Goal: Communication & Community: Connect with others

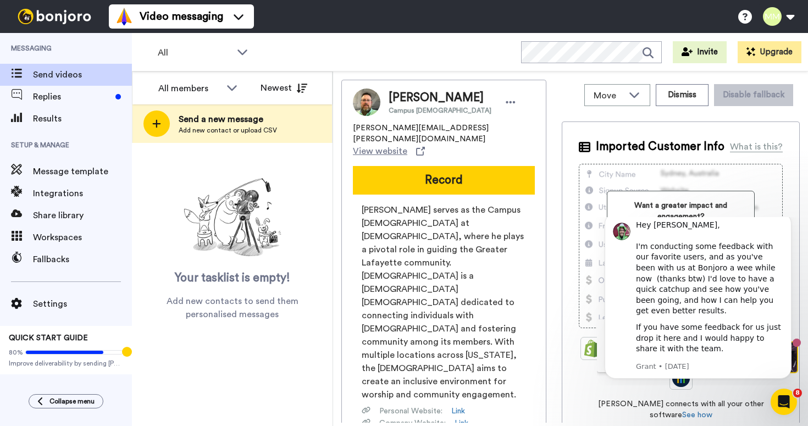
click at [559, 91] on div "Jon Schirm Campus Pastor jon.schirm@northviewchurch.us View website Record Jon …" at bounding box center [570, 251] width 458 height 343
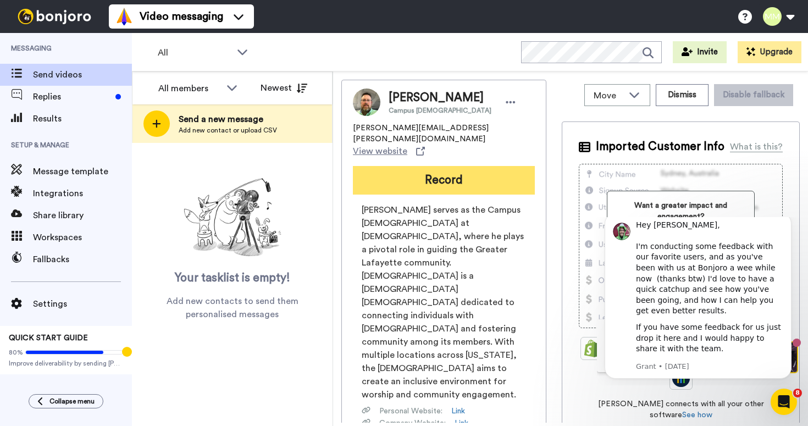
click at [463, 170] on button "Record" at bounding box center [444, 180] width 182 height 29
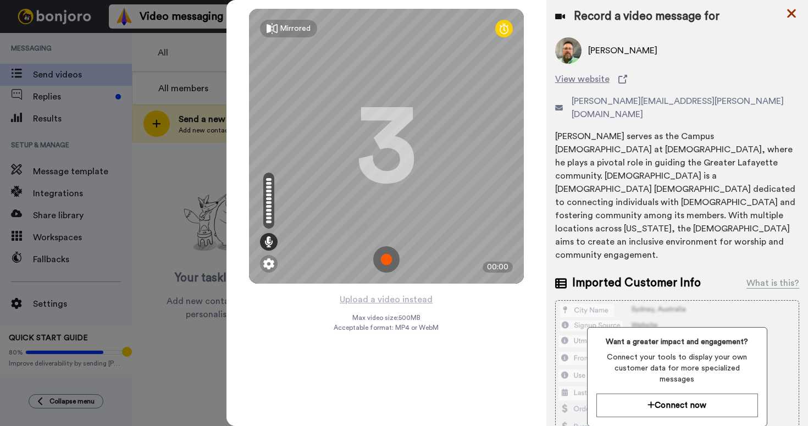
click at [791, 11] on icon at bounding box center [791, 14] width 11 height 14
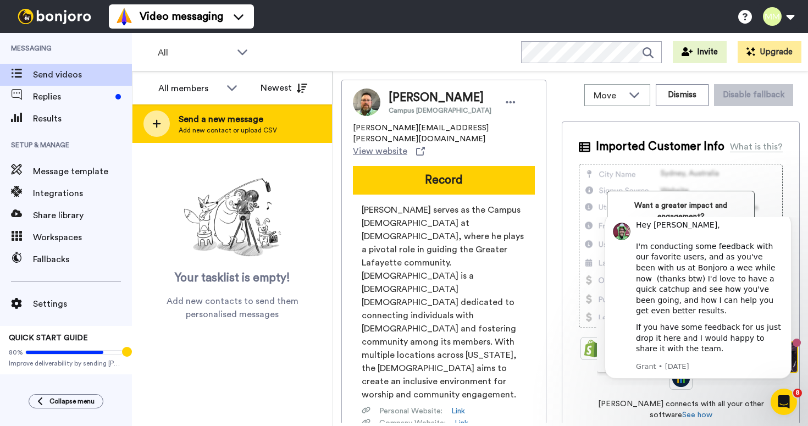
click at [231, 126] on span "Add new contact or upload CSV" at bounding box center [228, 130] width 98 height 9
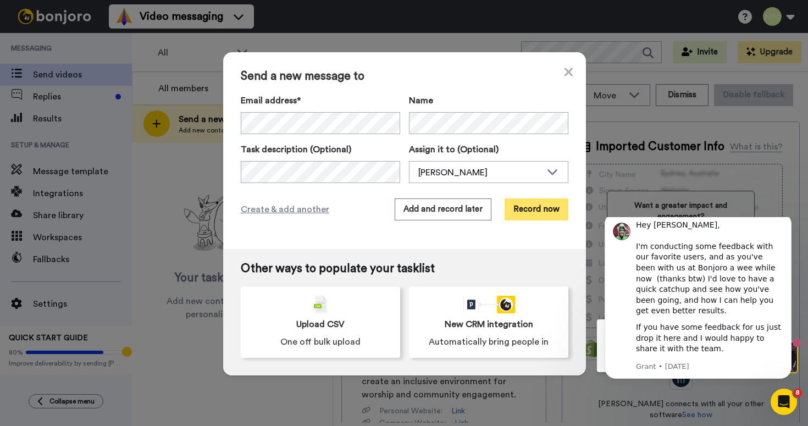
click at [525, 214] on button "Record now" at bounding box center [536, 209] width 64 height 22
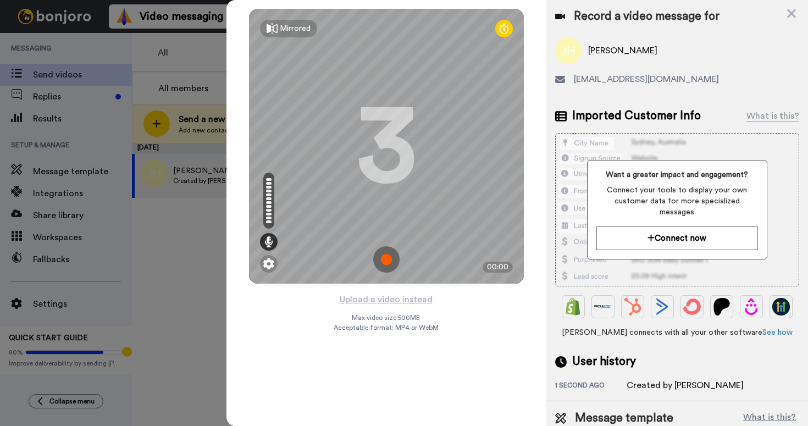
click at [387, 261] on img at bounding box center [386, 259] width 26 height 26
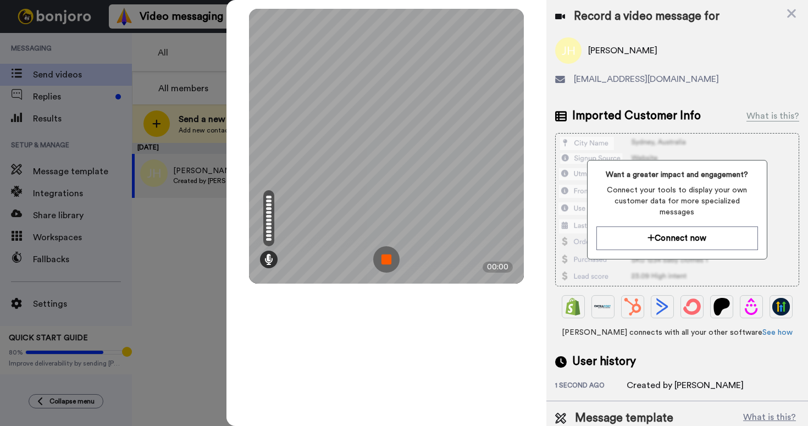
click at [385, 258] on img at bounding box center [386, 259] width 26 height 26
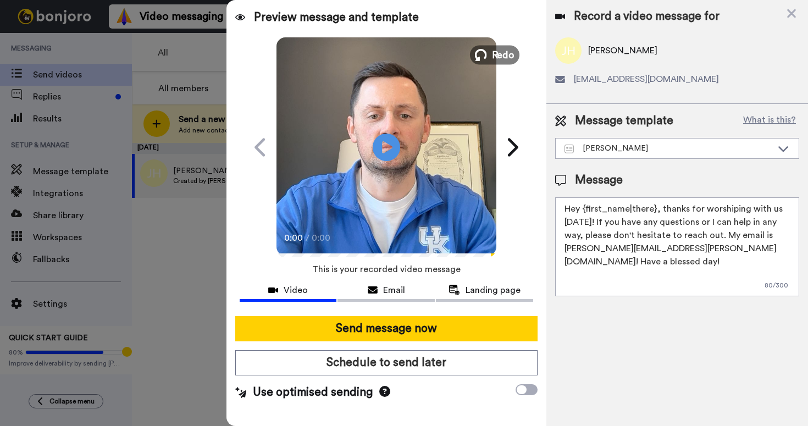
click at [509, 50] on span "Redo" at bounding box center [502, 54] width 23 height 14
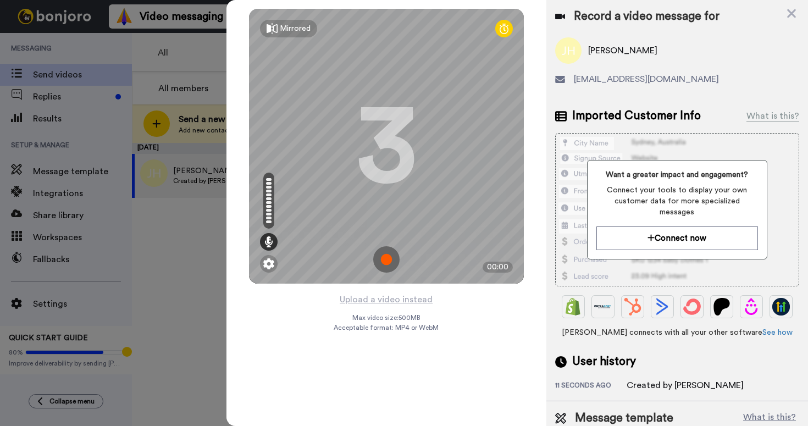
click at [388, 253] on img at bounding box center [386, 259] width 26 height 26
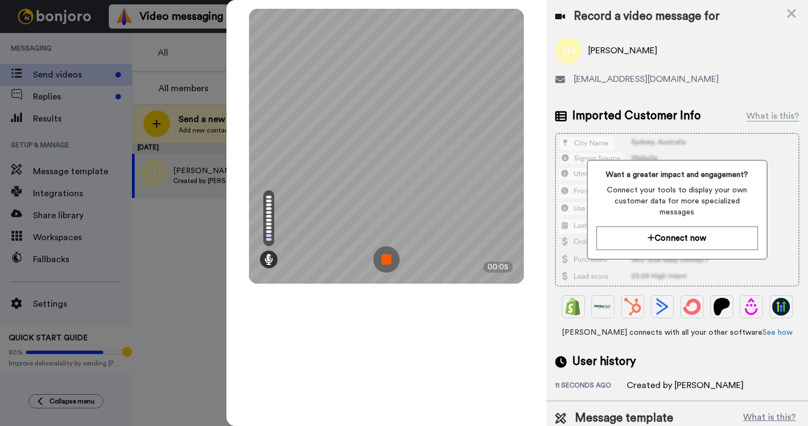
click at [387, 266] on img at bounding box center [386, 259] width 26 height 26
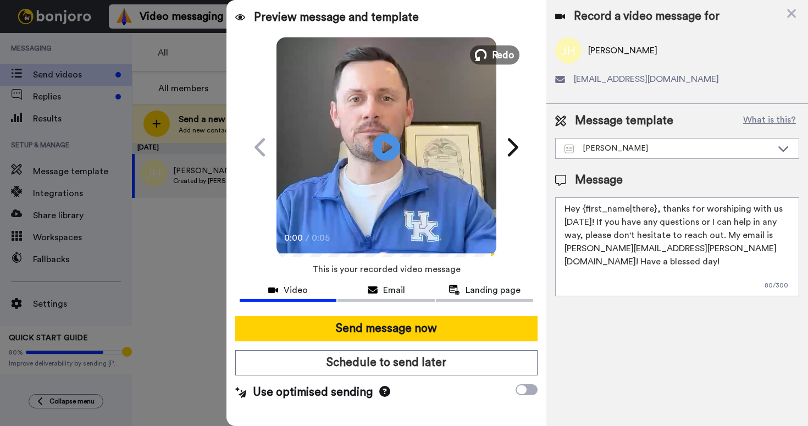
click at [489, 59] on button "Redo" at bounding box center [494, 54] width 49 height 19
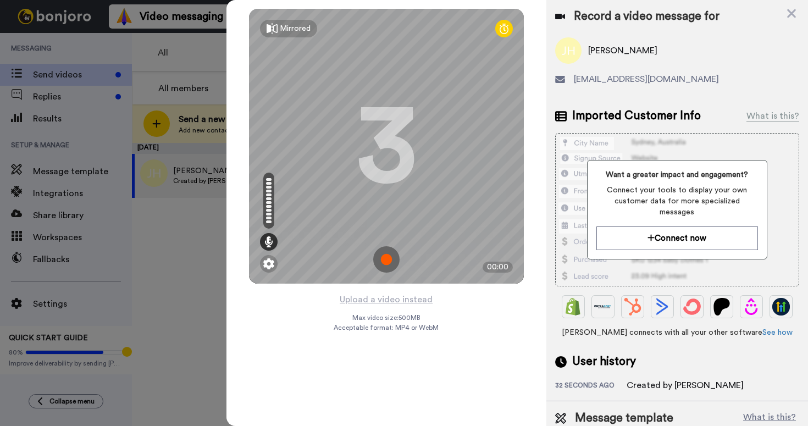
click at [383, 259] on img at bounding box center [386, 259] width 26 height 26
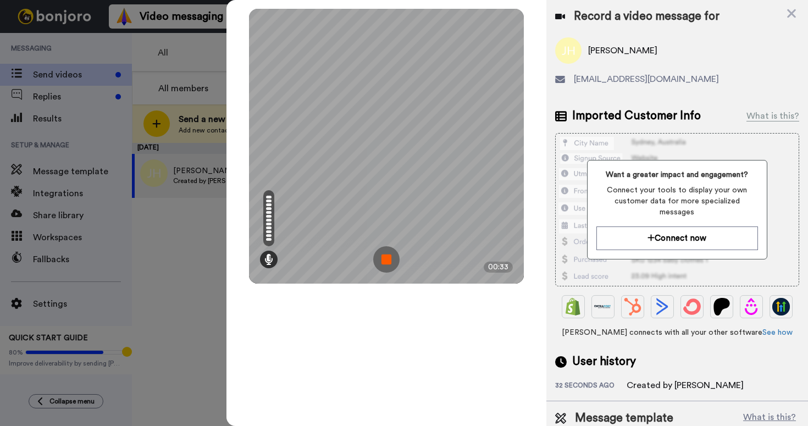
click at [388, 262] on img at bounding box center [386, 259] width 26 height 26
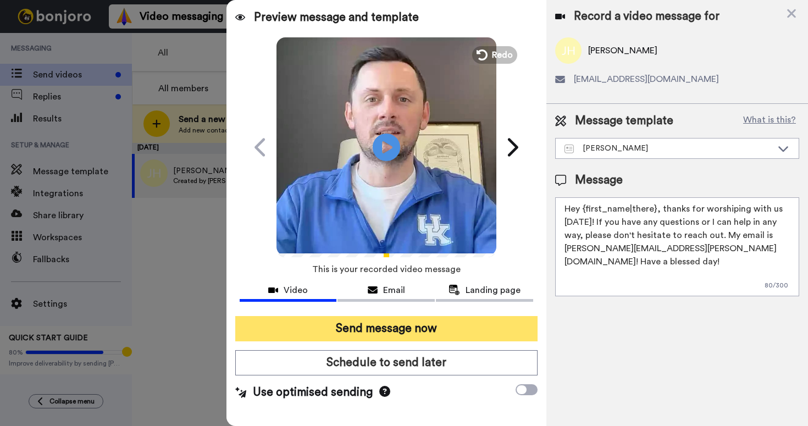
click at [363, 326] on button "Send message now" at bounding box center [386, 328] width 302 height 25
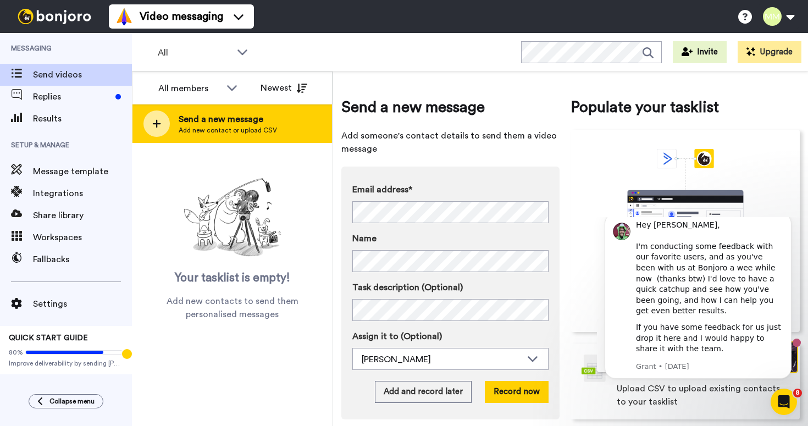
click at [264, 130] on span "Add new contact or upload CSV" at bounding box center [228, 130] width 98 height 9
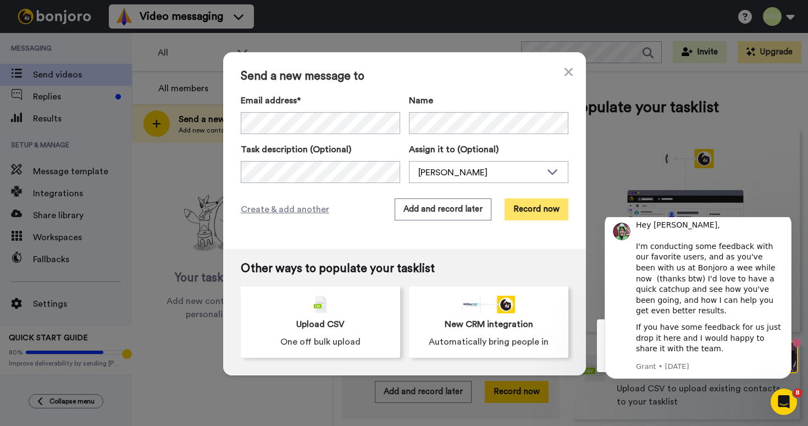
click at [527, 205] on button "Record now" at bounding box center [536, 209] width 64 height 22
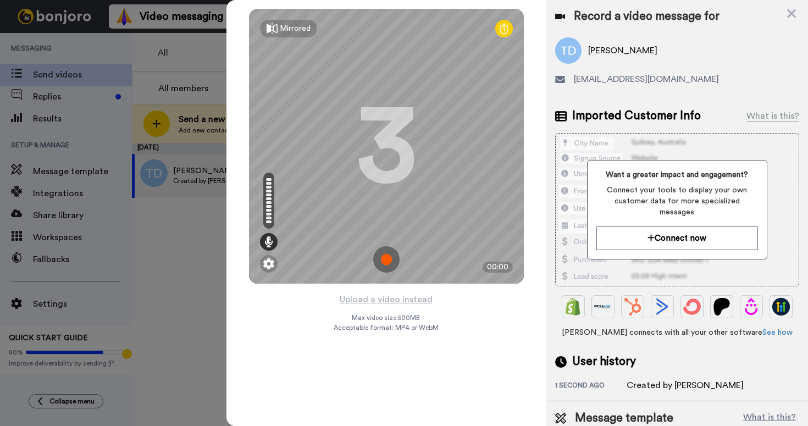
click at [385, 253] on img at bounding box center [386, 259] width 26 height 26
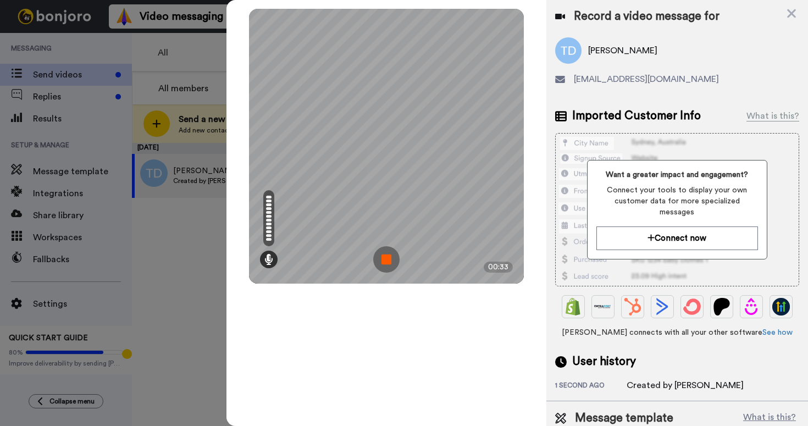
click at [383, 265] on img at bounding box center [386, 259] width 26 height 26
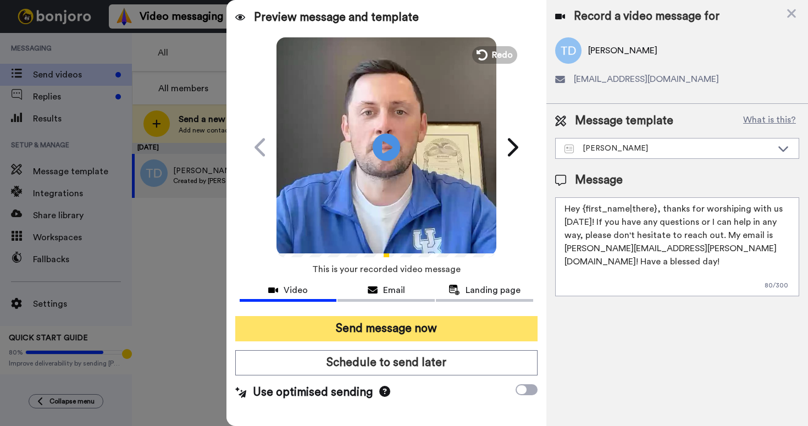
click at [403, 327] on button "Send message now" at bounding box center [386, 328] width 302 height 25
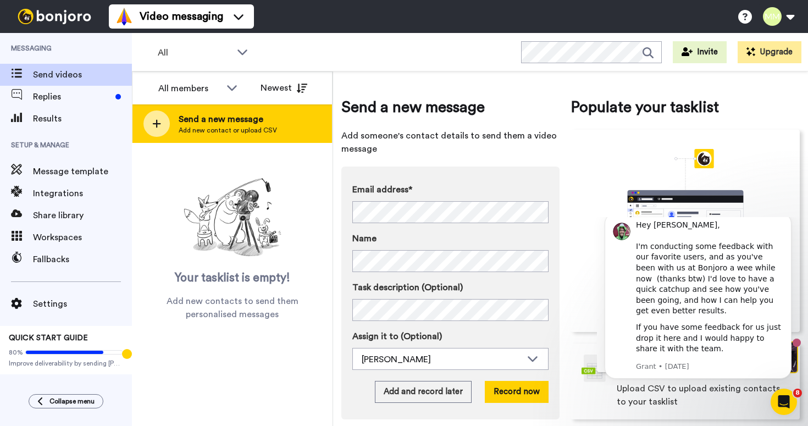
click at [237, 130] on span "Add new contact or upload CSV" at bounding box center [228, 130] width 98 height 9
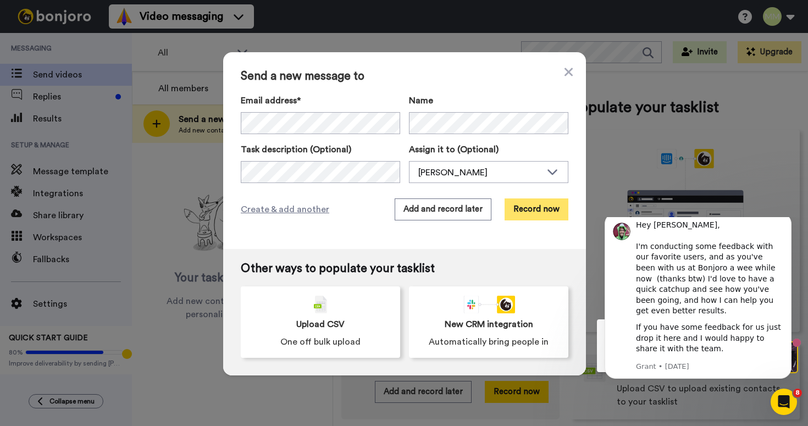
click at [521, 201] on button "Record now" at bounding box center [536, 209] width 64 height 22
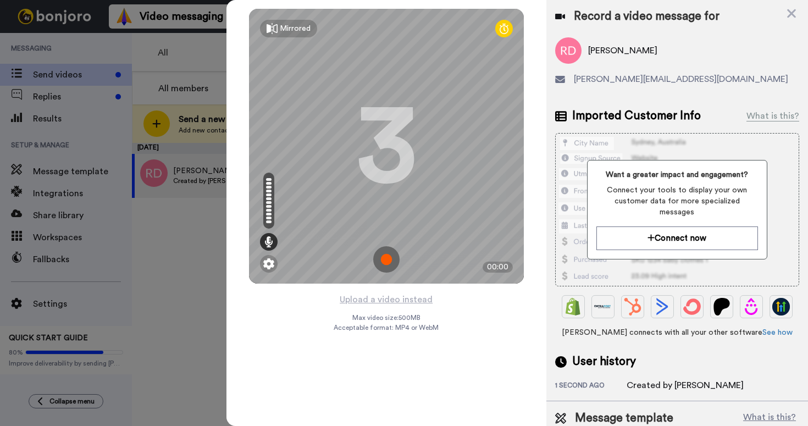
click at [386, 259] on img at bounding box center [386, 259] width 26 height 26
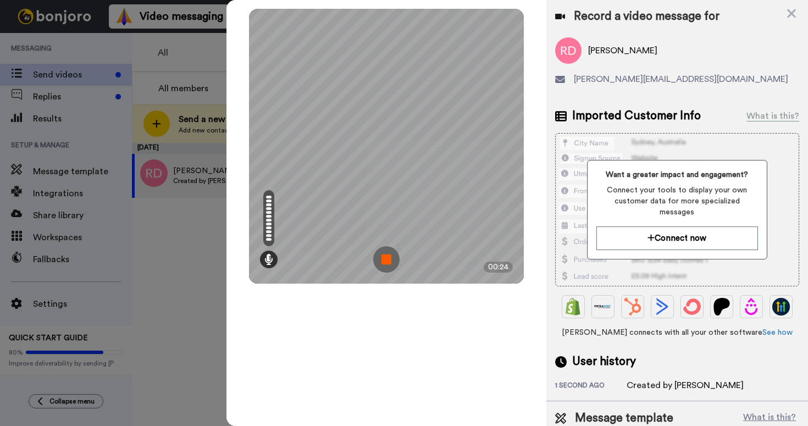
click at [384, 262] on img at bounding box center [386, 259] width 26 height 26
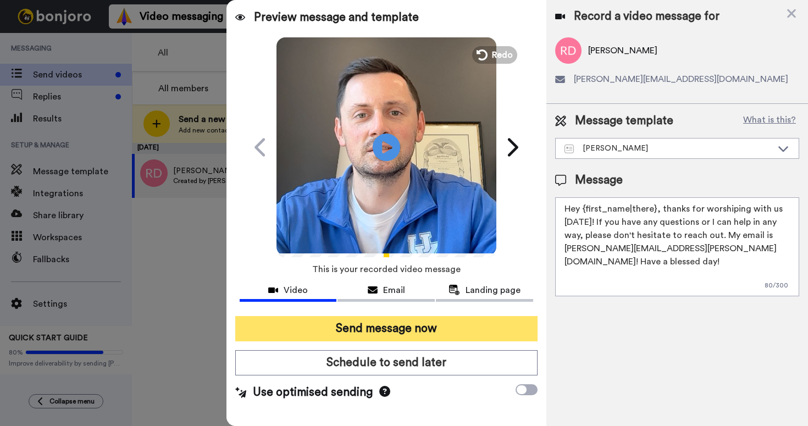
click at [377, 323] on button "Send message now" at bounding box center [386, 328] width 302 height 25
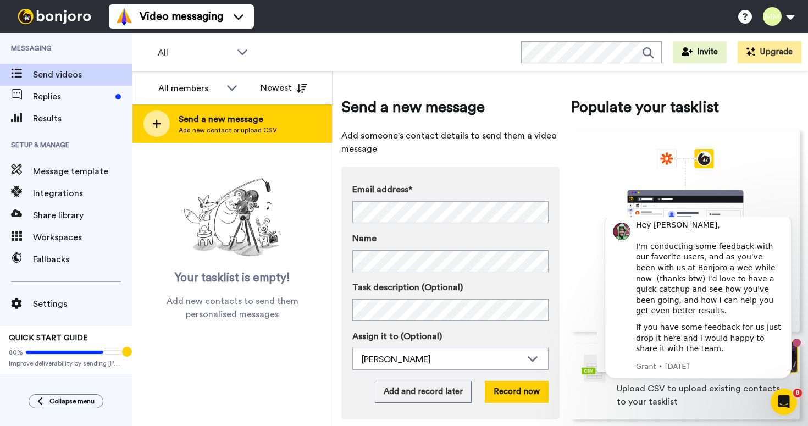
click at [266, 133] on span "Add new contact or upload CSV" at bounding box center [228, 130] width 98 height 9
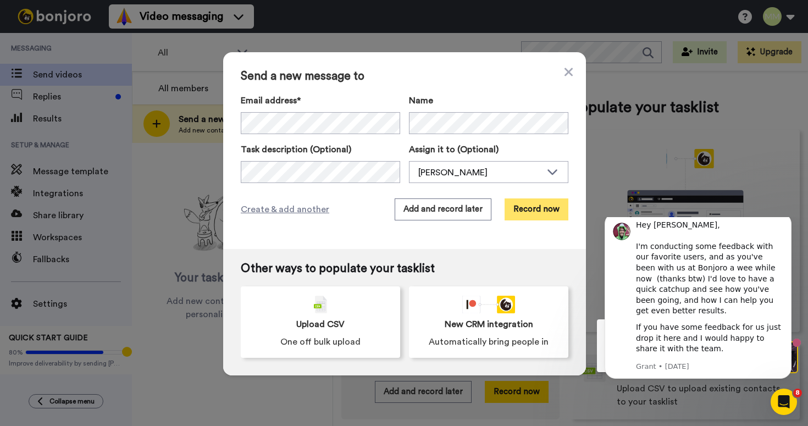
click at [527, 208] on button "Record now" at bounding box center [536, 209] width 64 height 22
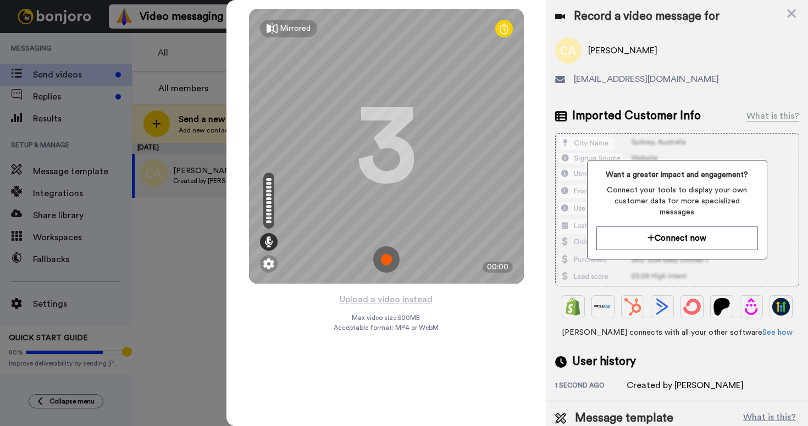
click at [382, 257] on img at bounding box center [386, 259] width 26 height 26
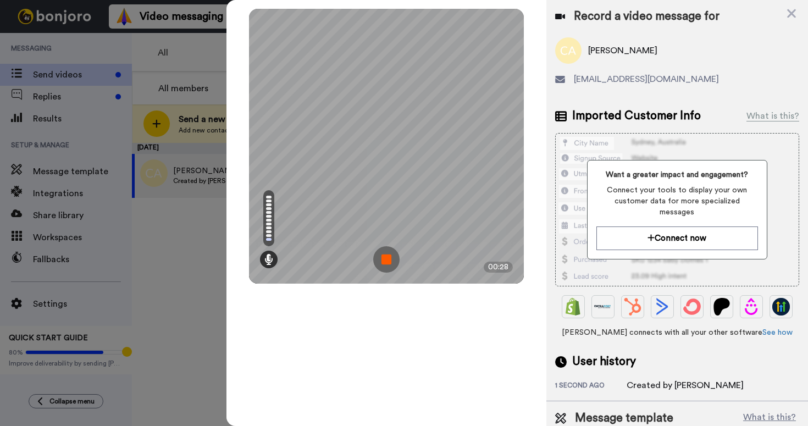
click at [385, 264] on img at bounding box center [386, 259] width 26 height 26
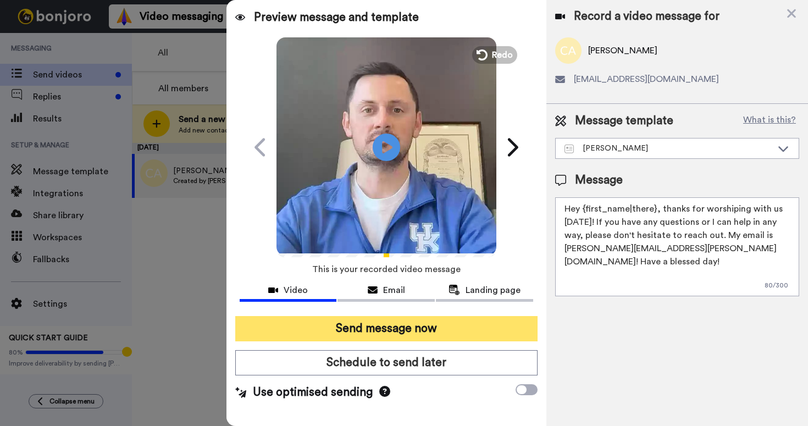
click at [364, 325] on button "Send message now" at bounding box center [386, 328] width 302 height 25
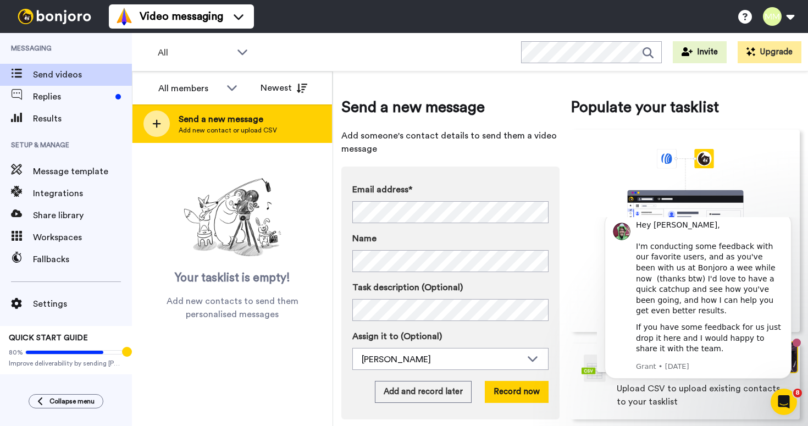
click at [228, 131] on span "Add new contact or upload CSV" at bounding box center [228, 130] width 98 height 9
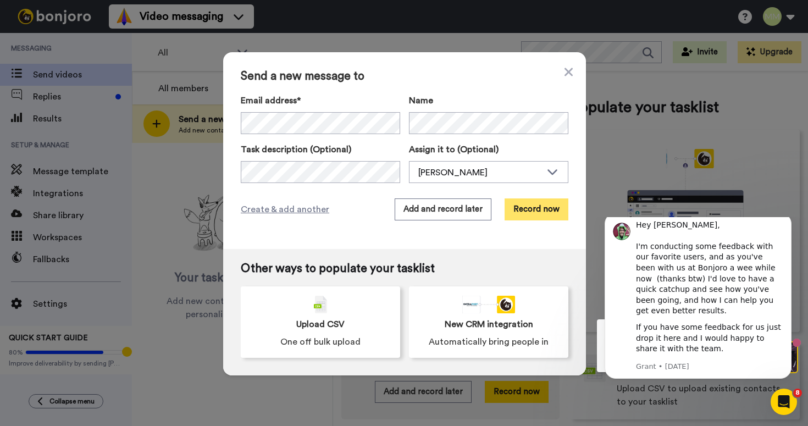
click at [526, 211] on button "Record now" at bounding box center [536, 209] width 64 height 22
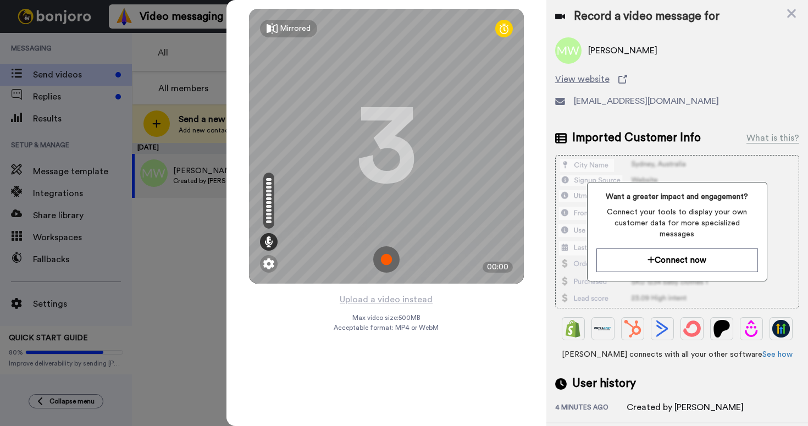
click at [386, 257] on img at bounding box center [386, 259] width 26 height 26
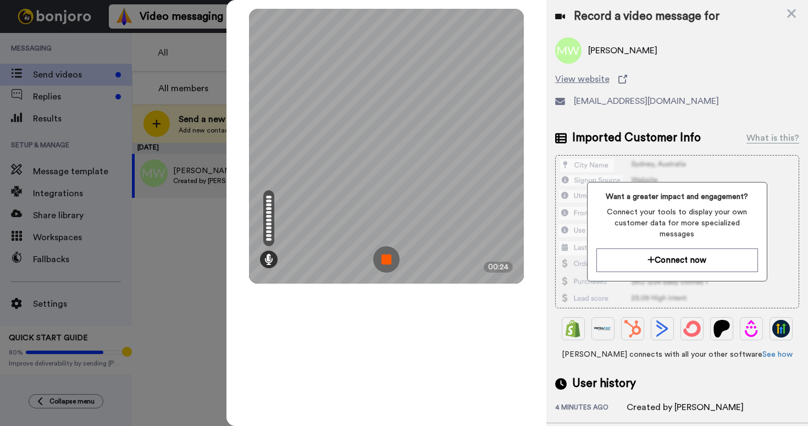
click at [390, 263] on img at bounding box center [386, 259] width 26 height 26
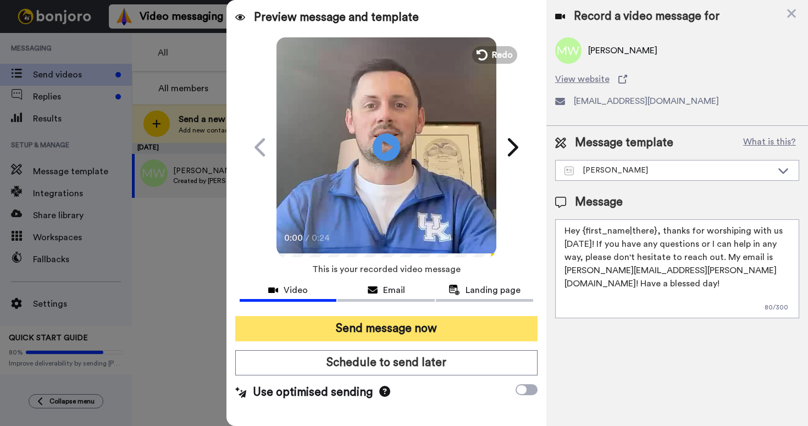
click at [376, 324] on button "Send message now" at bounding box center [386, 328] width 302 height 25
